Goal: Task Accomplishment & Management: Use online tool/utility

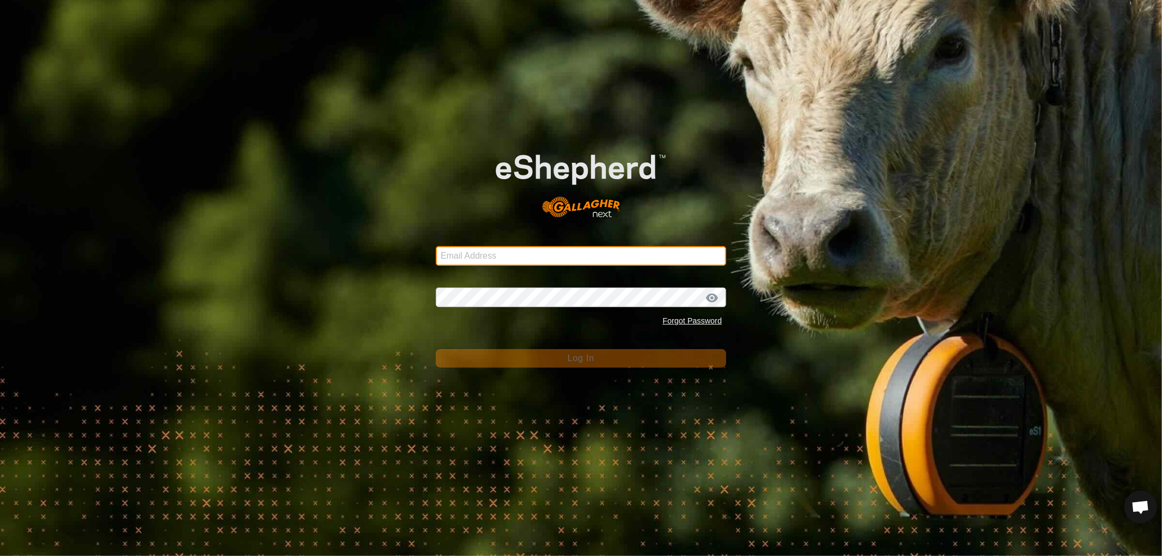
drag, startPoint x: 0, startPoint y: 0, endPoint x: 458, endPoint y: 259, distance: 525.8
click at [458, 259] on input "Email Address" at bounding box center [581, 256] width 290 height 20
type input "[EMAIL_ADDRESS][DOMAIN_NAME]"
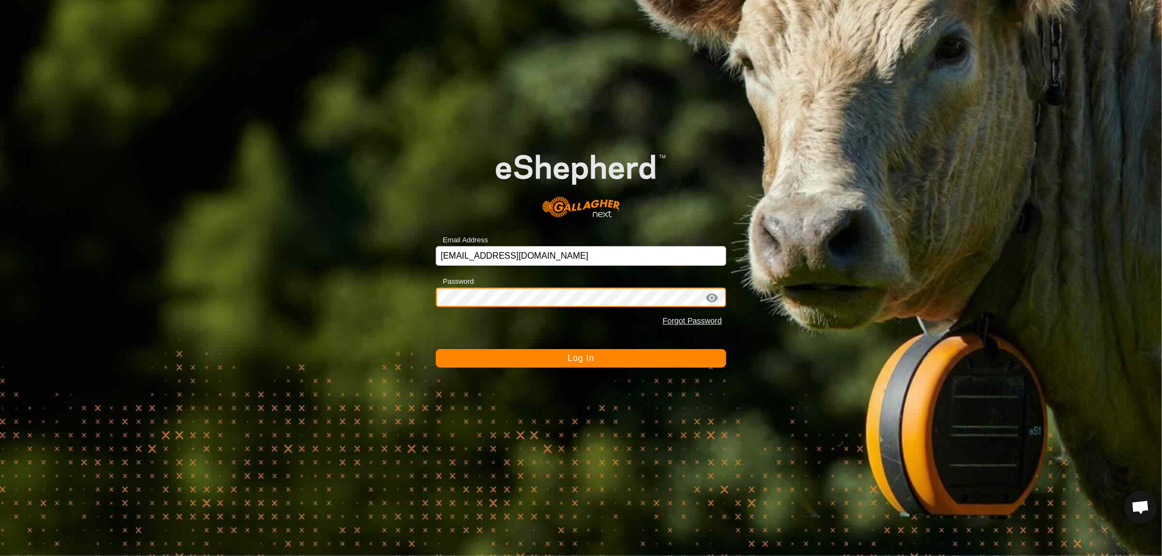
click at [436, 349] on button "Log In" at bounding box center [581, 358] width 290 height 19
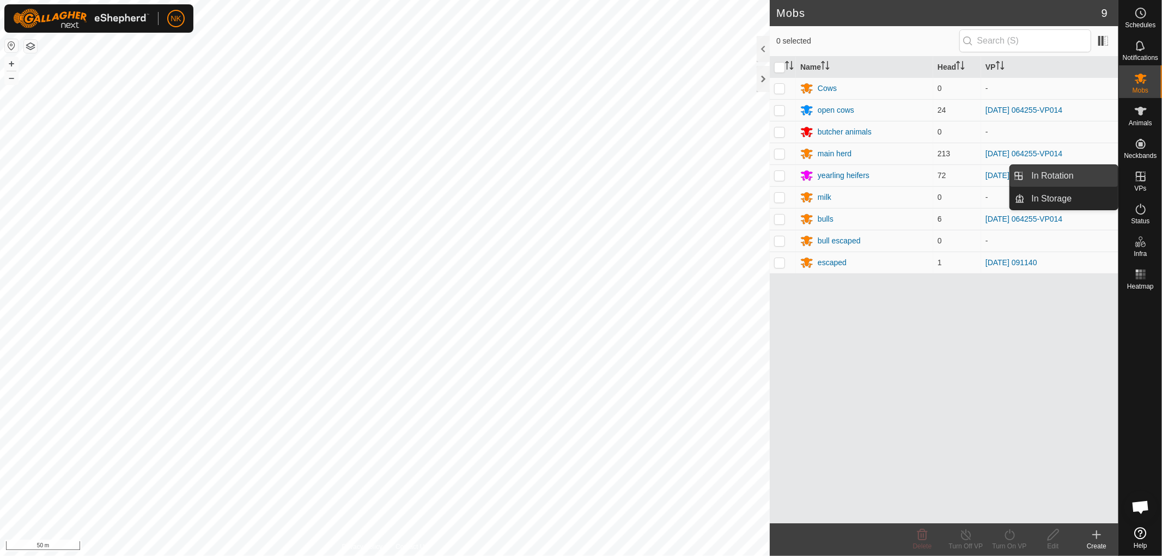
click at [1070, 173] on link "In Rotation" at bounding box center [1071, 176] width 93 height 22
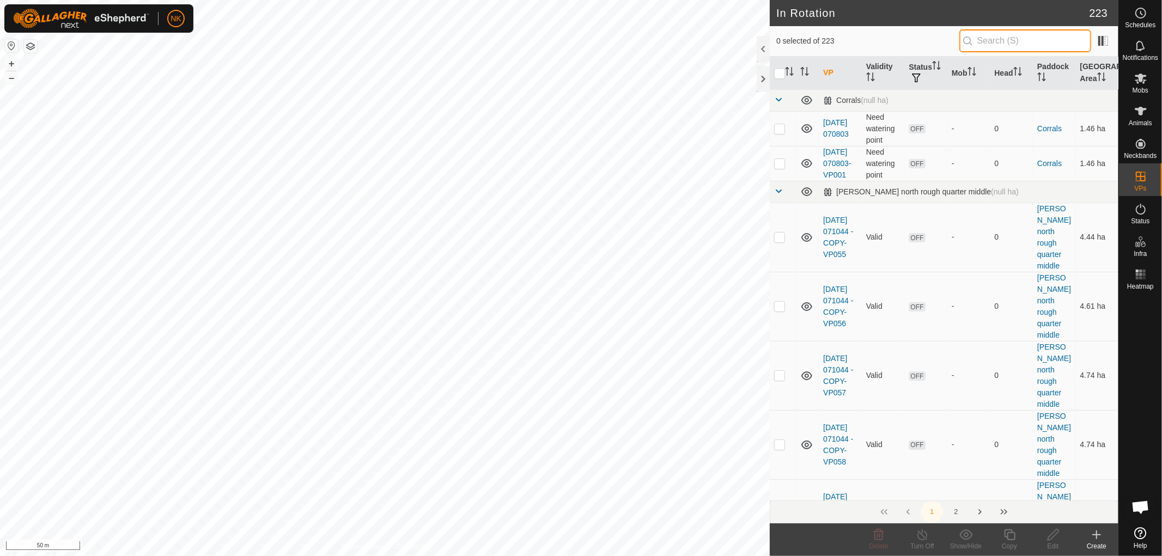
click at [1023, 39] on input "text" at bounding box center [1025, 40] width 132 height 23
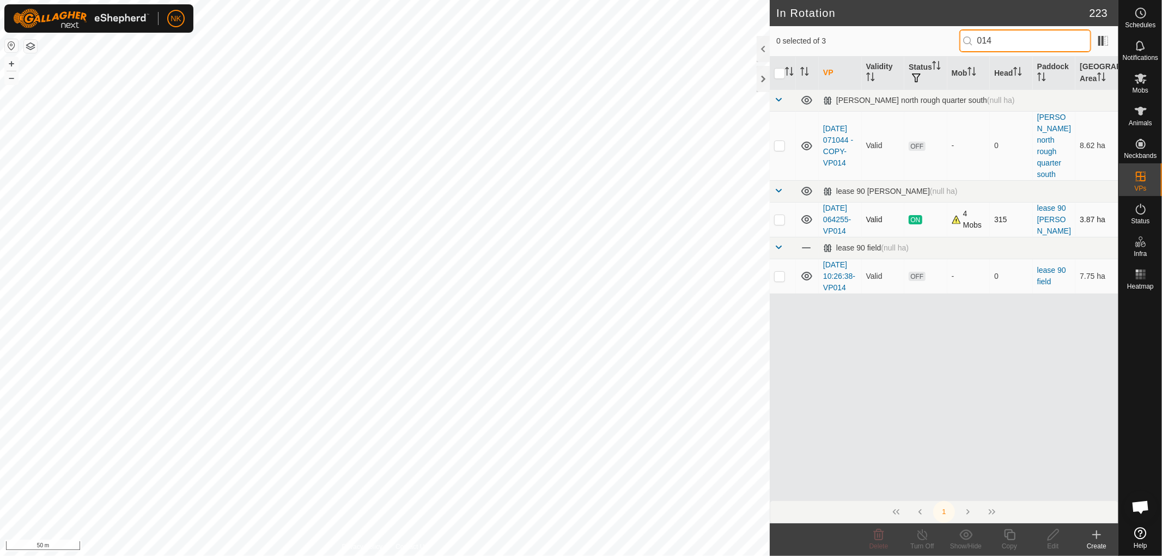
type input "014"
click at [778, 215] on p-checkbox at bounding box center [779, 219] width 11 height 9
checkbox input "true"
click at [1012, 542] on div "Copy" at bounding box center [1010, 547] width 44 height 10
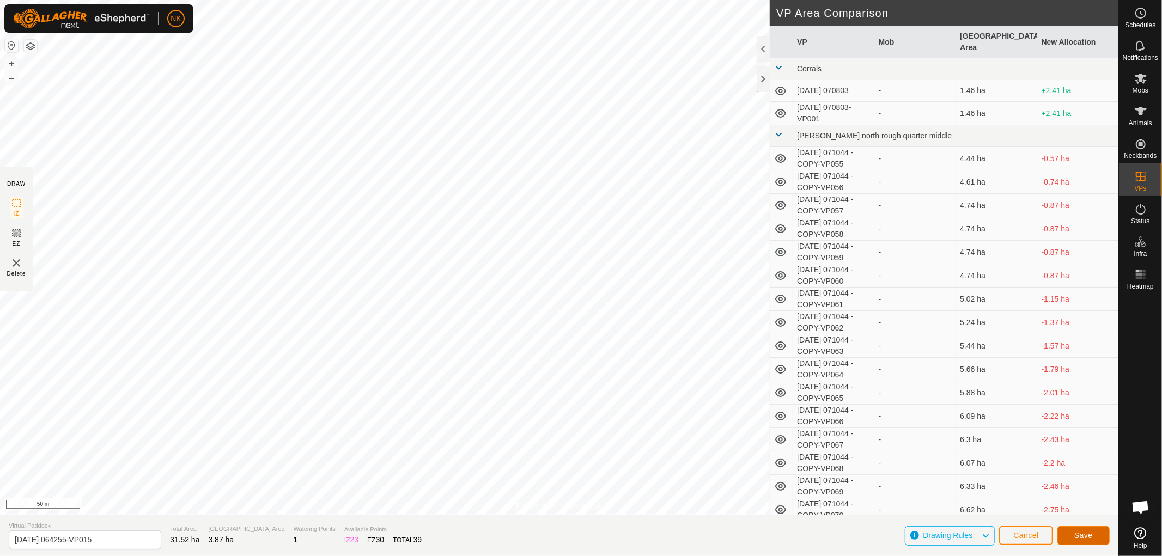
click at [1096, 537] on button "Save" at bounding box center [1084, 535] width 52 height 19
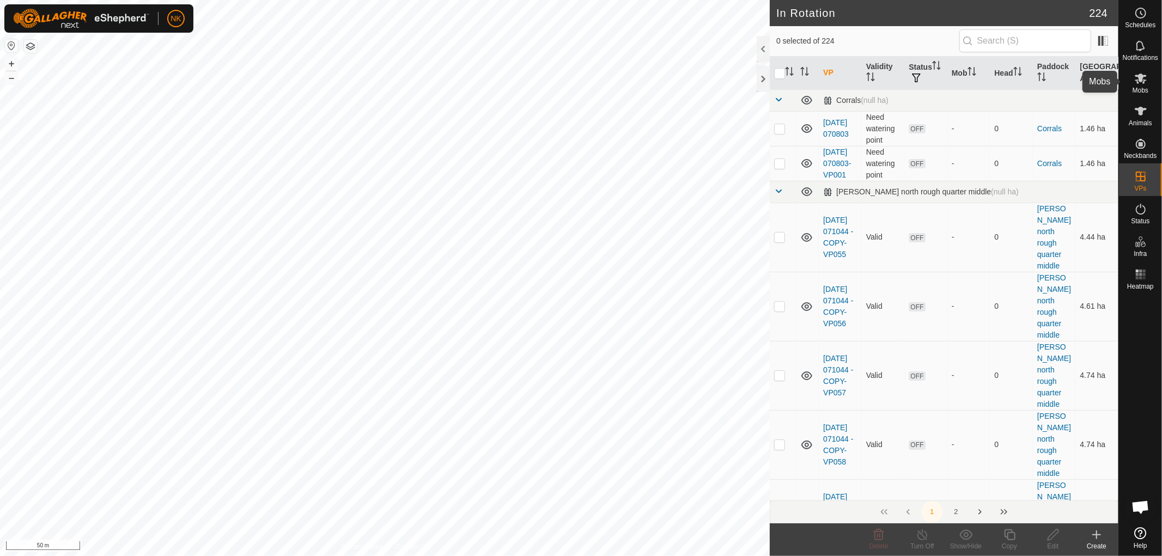
click at [1139, 85] on es-mob-svg-icon at bounding box center [1141, 78] width 20 height 17
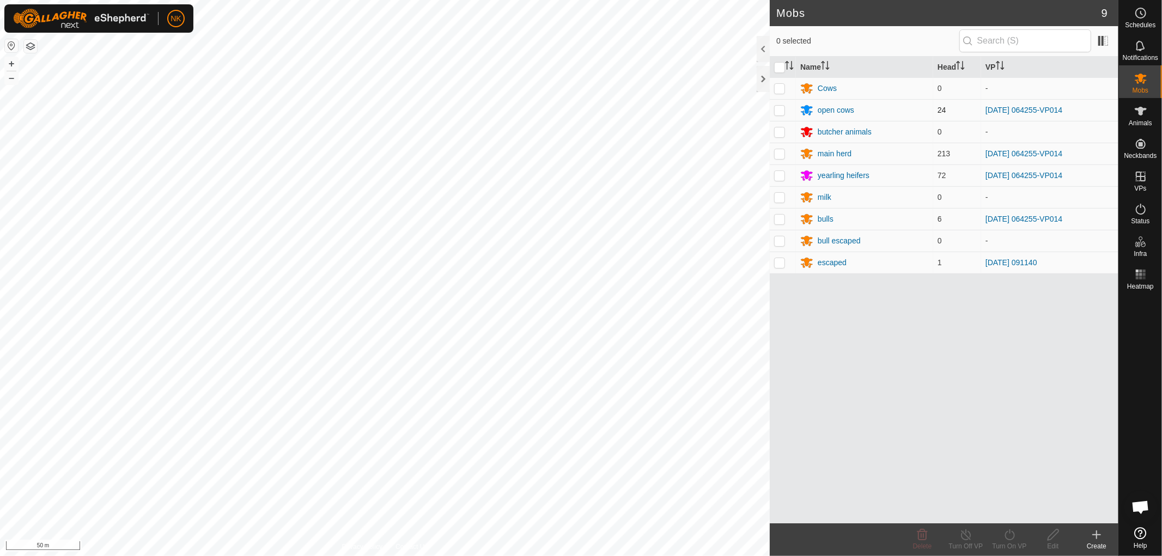
click at [783, 111] on p-checkbox at bounding box center [779, 110] width 11 height 9
checkbox input "true"
click at [771, 155] on td at bounding box center [783, 154] width 26 height 22
checkbox input "true"
click at [779, 175] on p-checkbox at bounding box center [779, 175] width 11 height 9
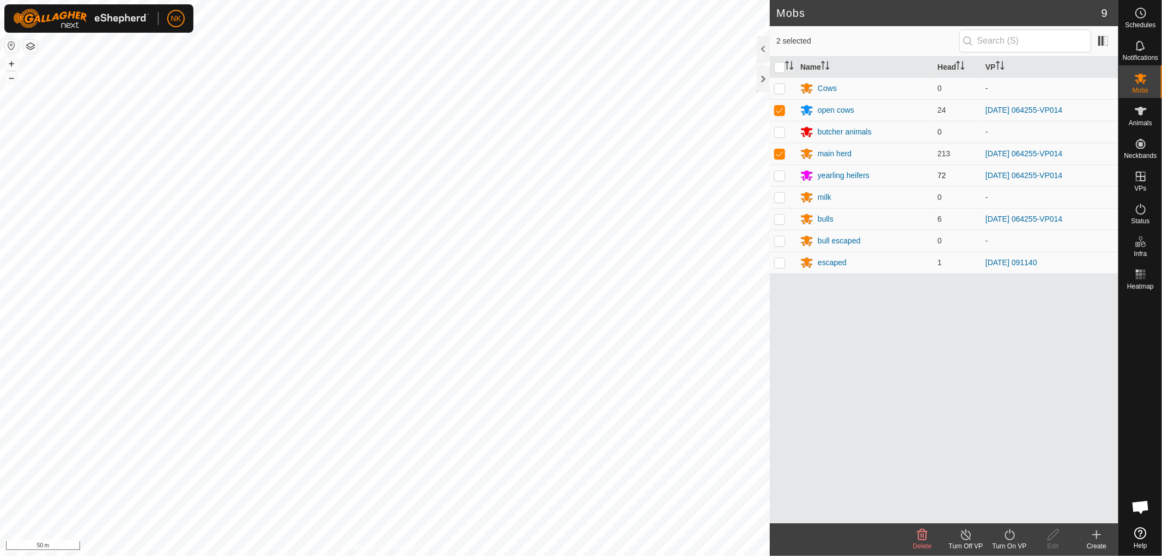
checkbox input "true"
drag, startPoint x: 781, startPoint y: 216, endPoint x: 781, endPoint y: 222, distance: 6.0
click at [781, 219] on p-checkbox at bounding box center [779, 219] width 11 height 9
checkbox input "true"
click at [1011, 532] on icon at bounding box center [1010, 534] width 14 height 13
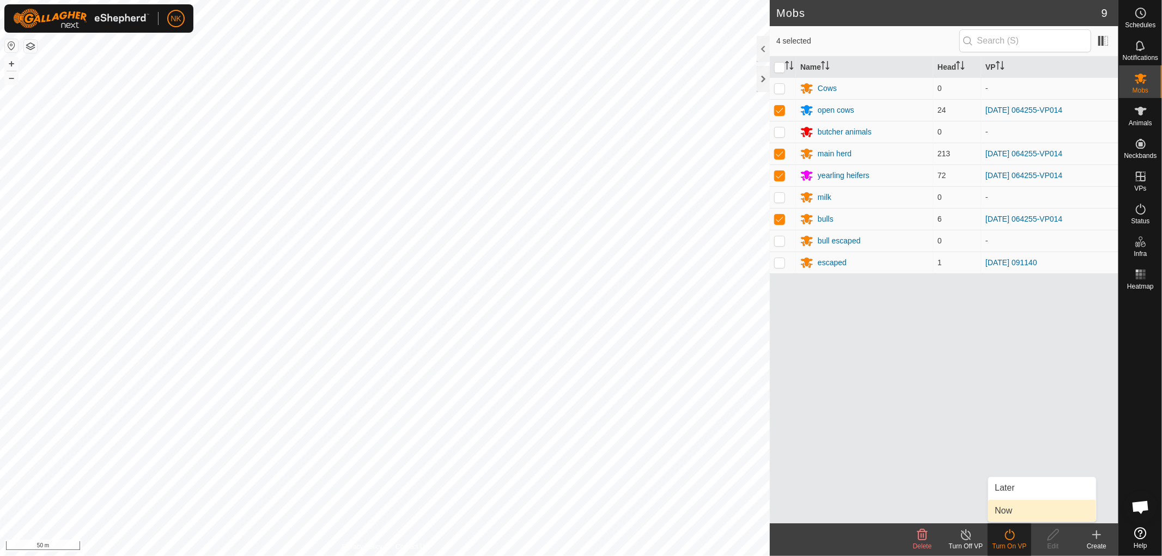
click at [1000, 513] on link "Now" at bounding box center [1042, 511] width 108 height 22
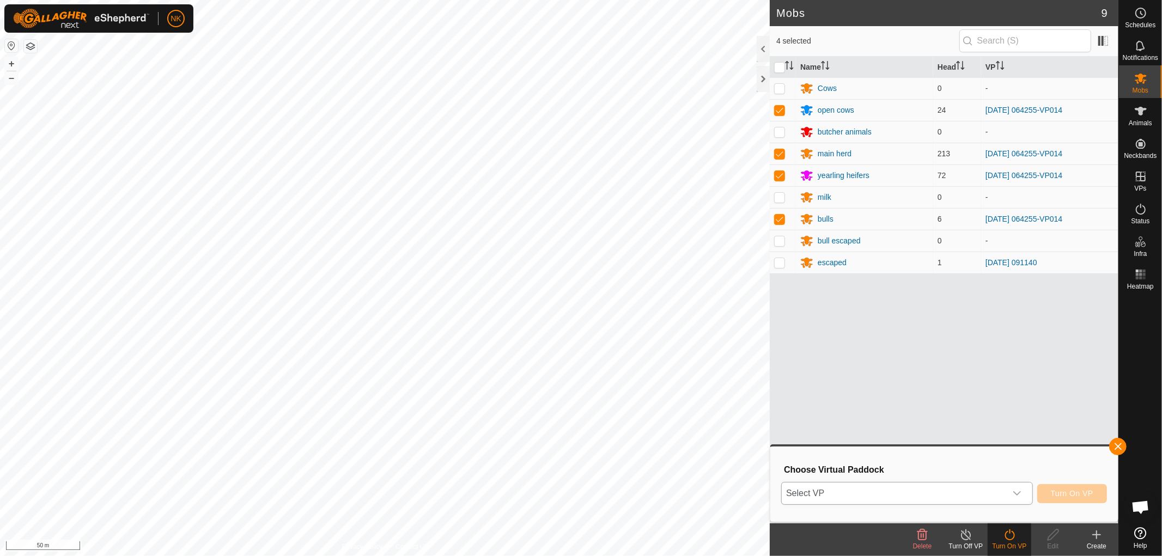
click at [1000, 503] on span "Select VP" at bounding box center [894, 494] width 224 height 22
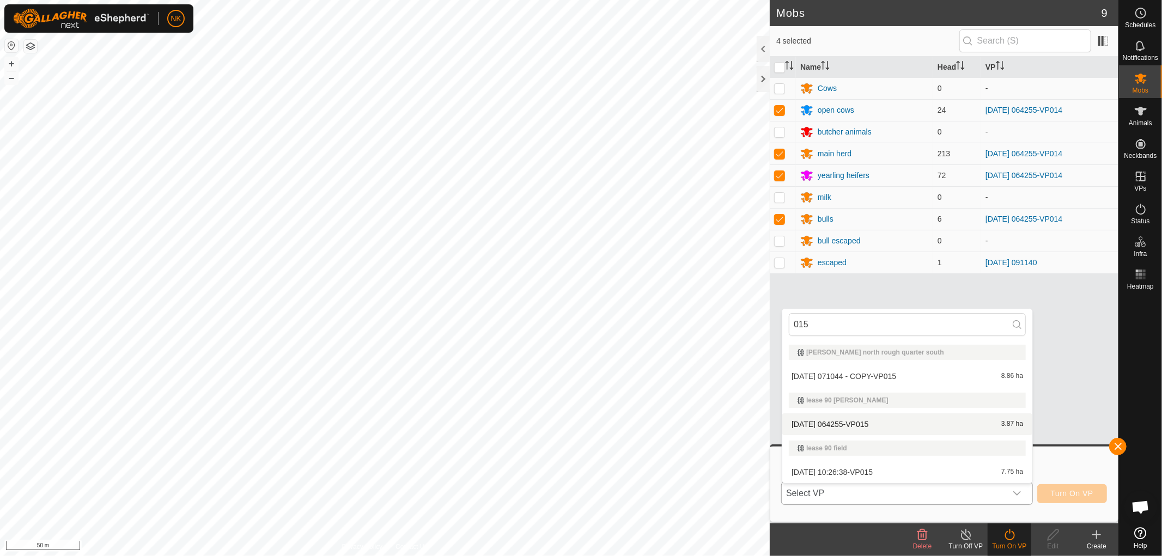
type input "015"
click at [846, 423] on li "[DATE] 064255-VP015 3.87 ha" at bounding box center [907, 425] width 250 height 22
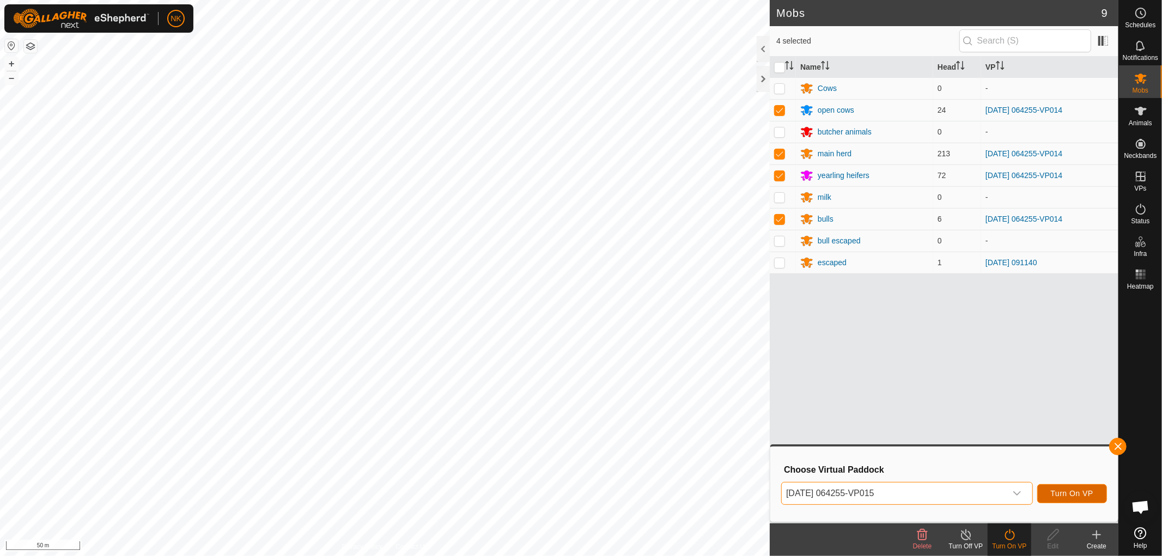
click at [1054, 487] on button "Turn On VP" at bounding box center [1072, 493] width 70 height 19
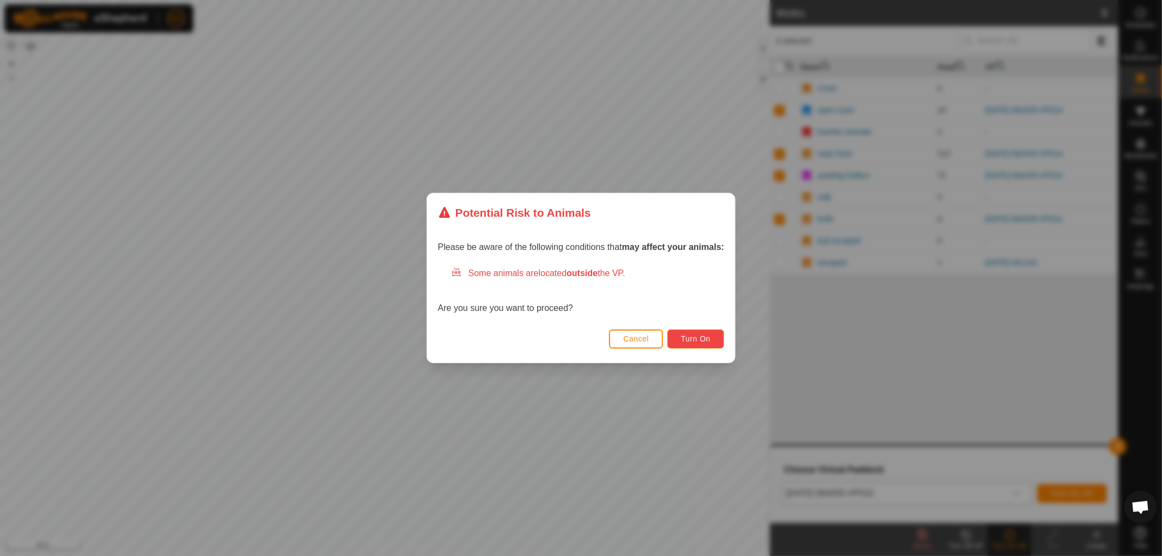
click at [703, 333] on button "Turn On" at bounding box center [695, 339] width 57 height 19
